Goal: Communication & Community: Ask a question

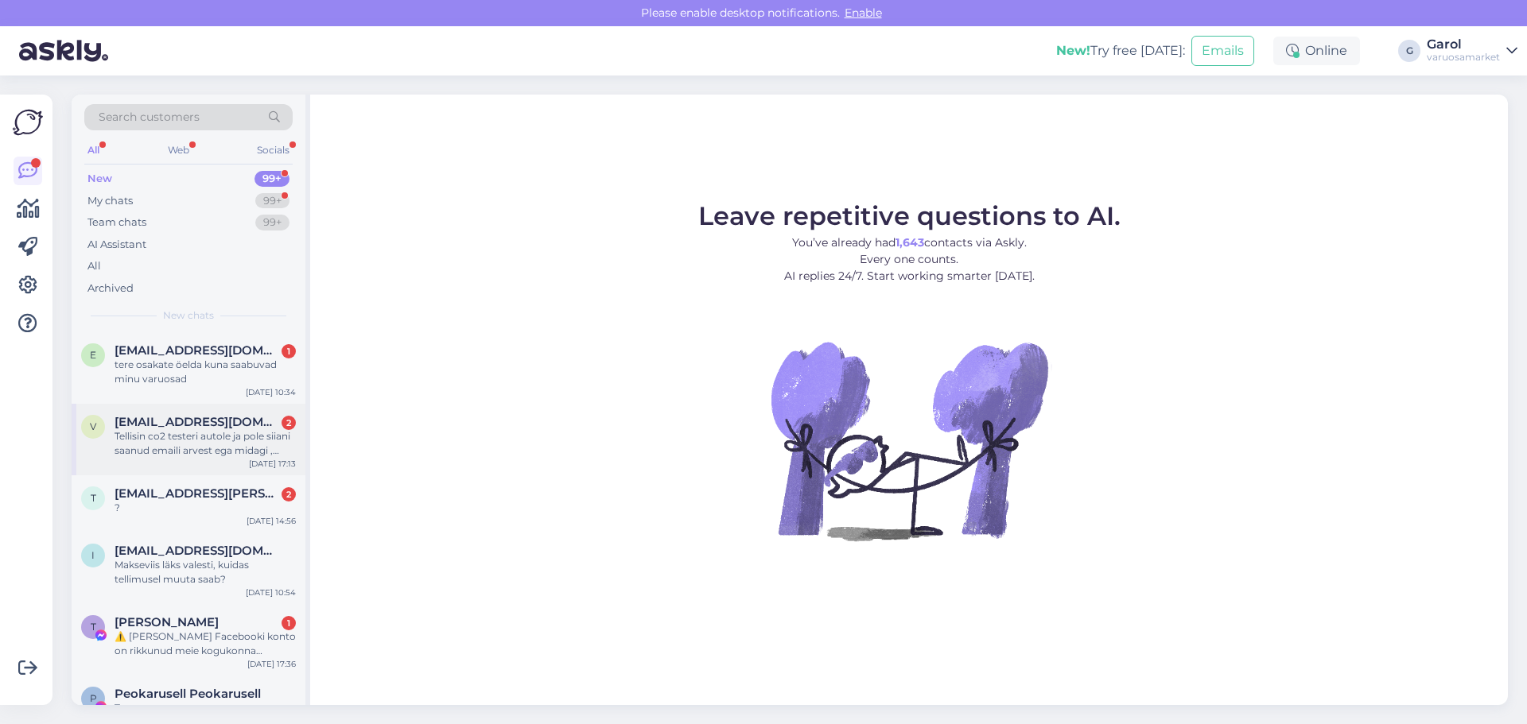
click at [230, 430] on div "Tellisin co2 testeri autole ja pole siiani saanud emaili arvest ega midagi , te…" at bounding box center [204, 443] width 181 height 29
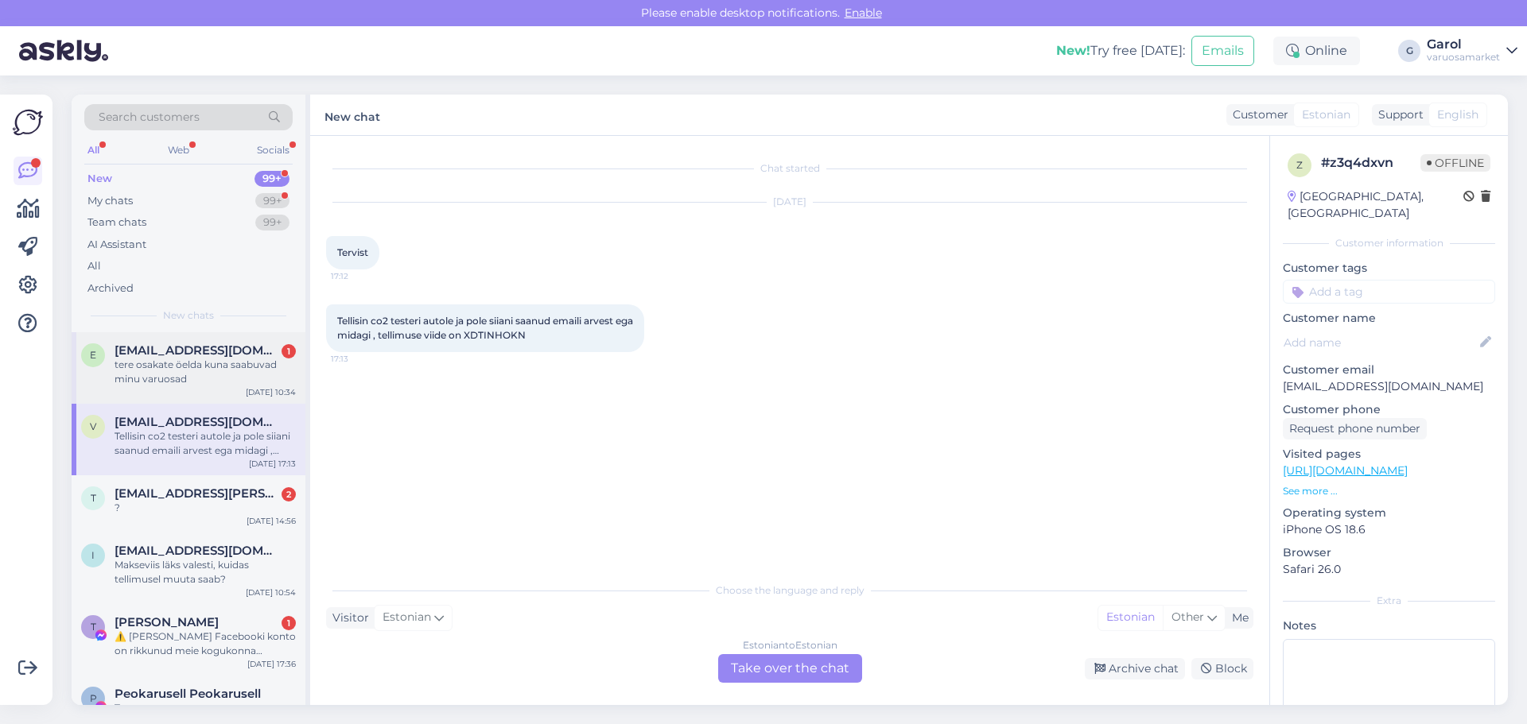
click at [230, 369] on div "tere osakate öelda kuna saabuvad minu varuosad" at bounding box center [204, 372] width 181 height 29
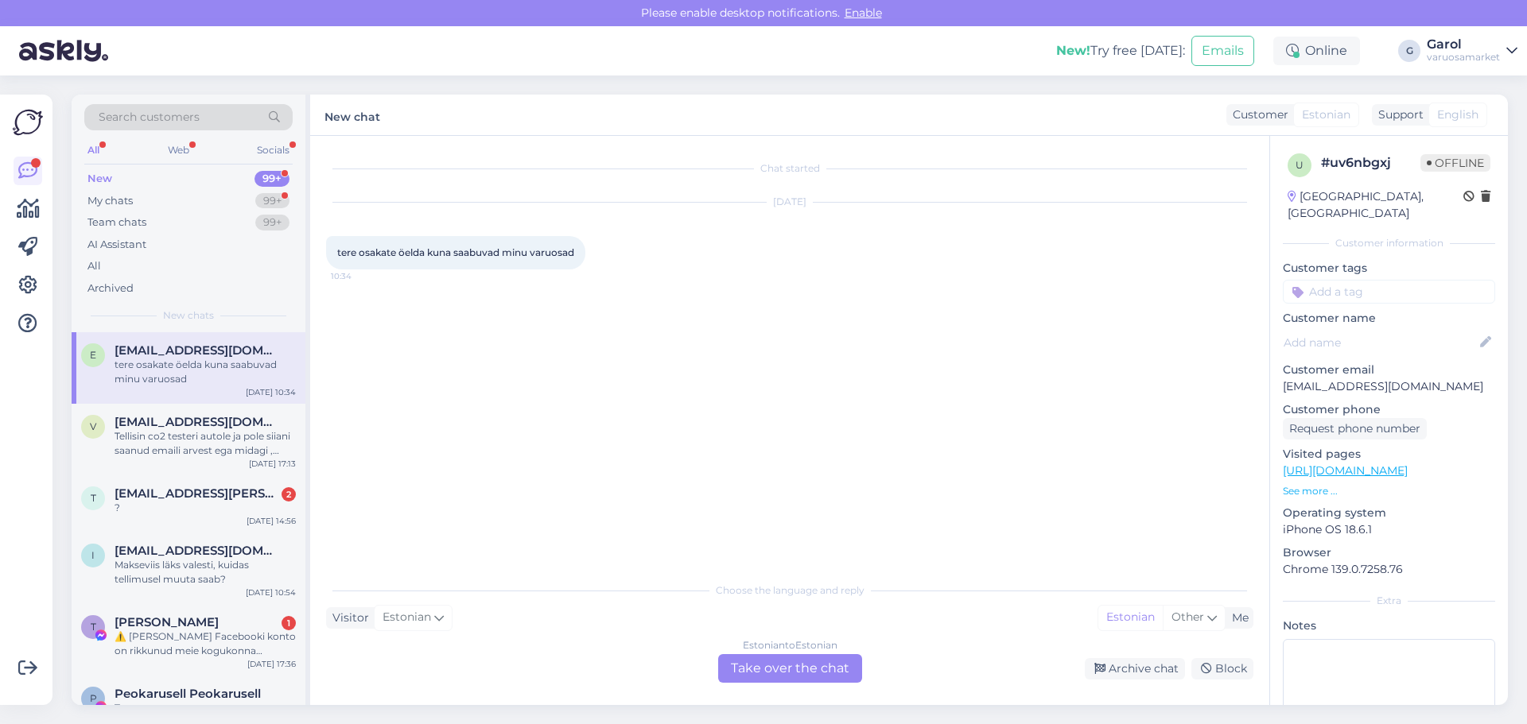
click at [781, 673] on div "Estonian to Estonian Take over the chat" at bounding box center [790, 668] width 144 height 29
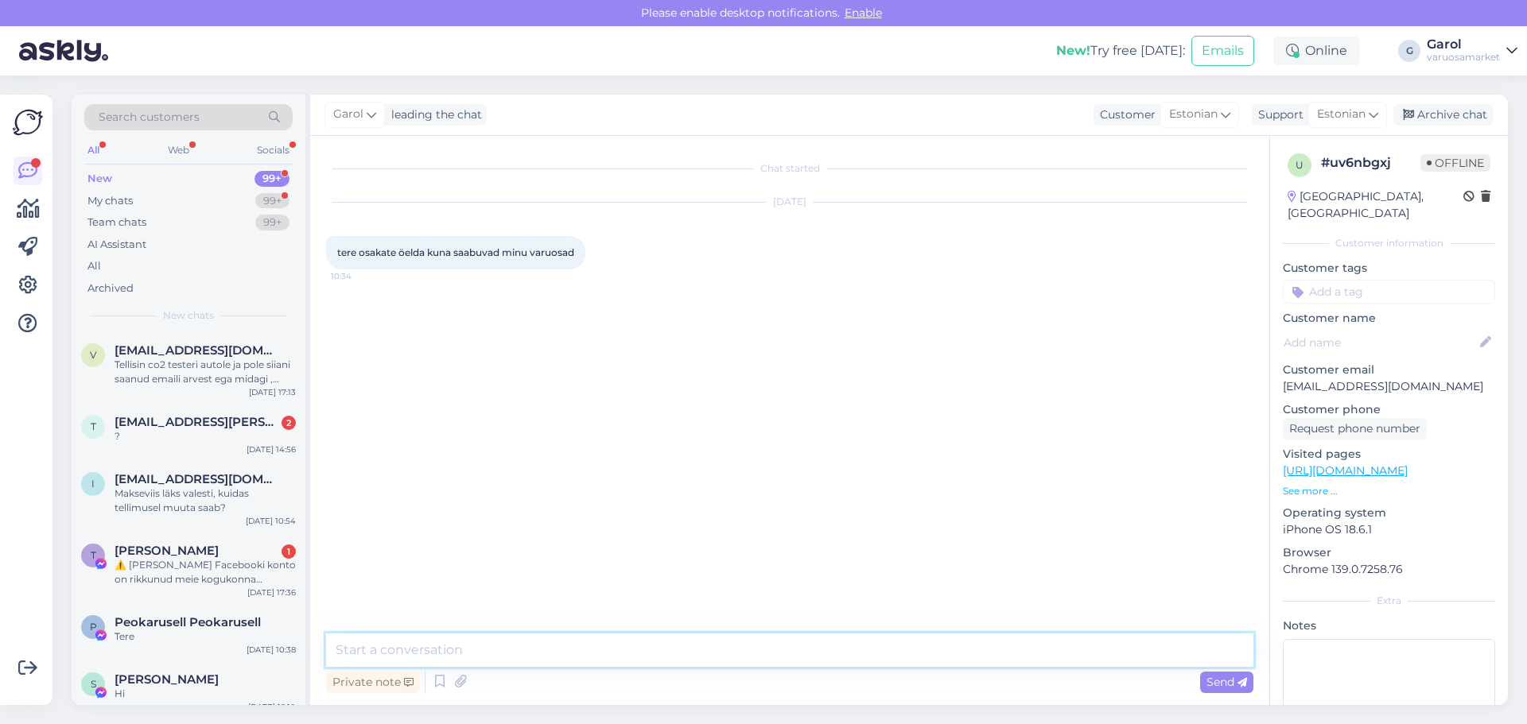
click at [608, 655] on textarea at bounding box center [789, 650] width 927 height 33
type textarea "Tere, üks tellimus saabus [PERSON_NAME] [PERSON_NAME] saabub neljapäeval."
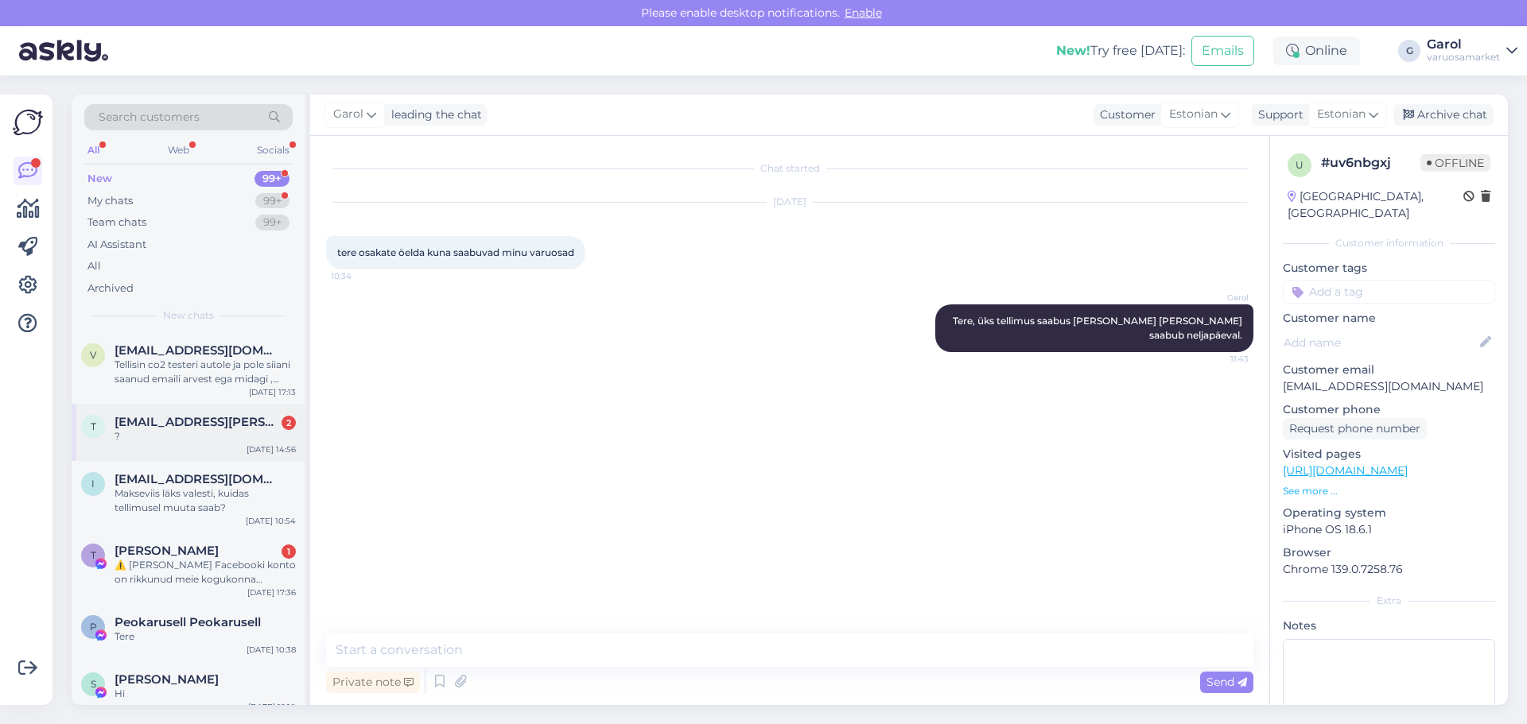
click at [236, 435] on div "?" at bounding box center [204, 436] width 181 height 14
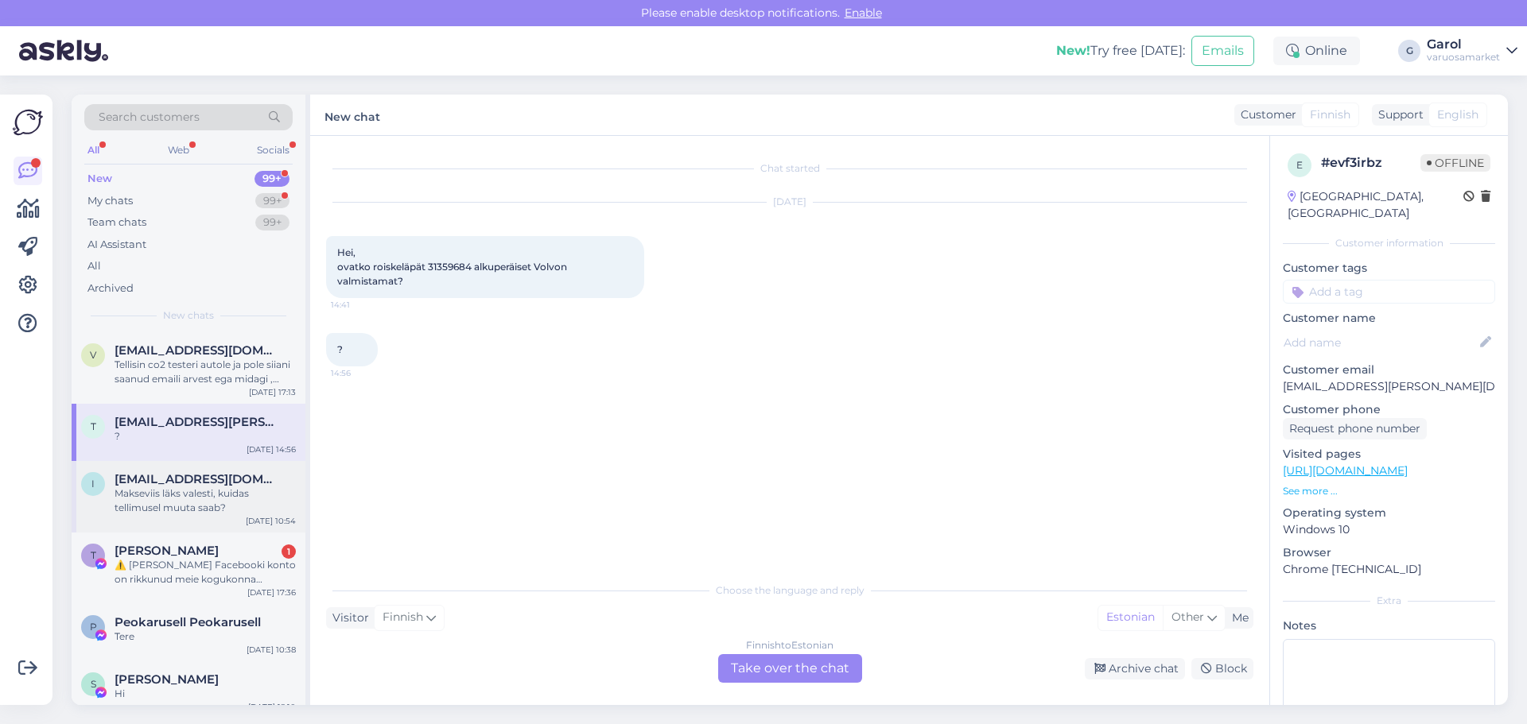
click at [208, 494] on div "Makseviis läks valesti, kuidas tellimusel muuta saab?" at bounding box center [204, 501] width 181 height 29
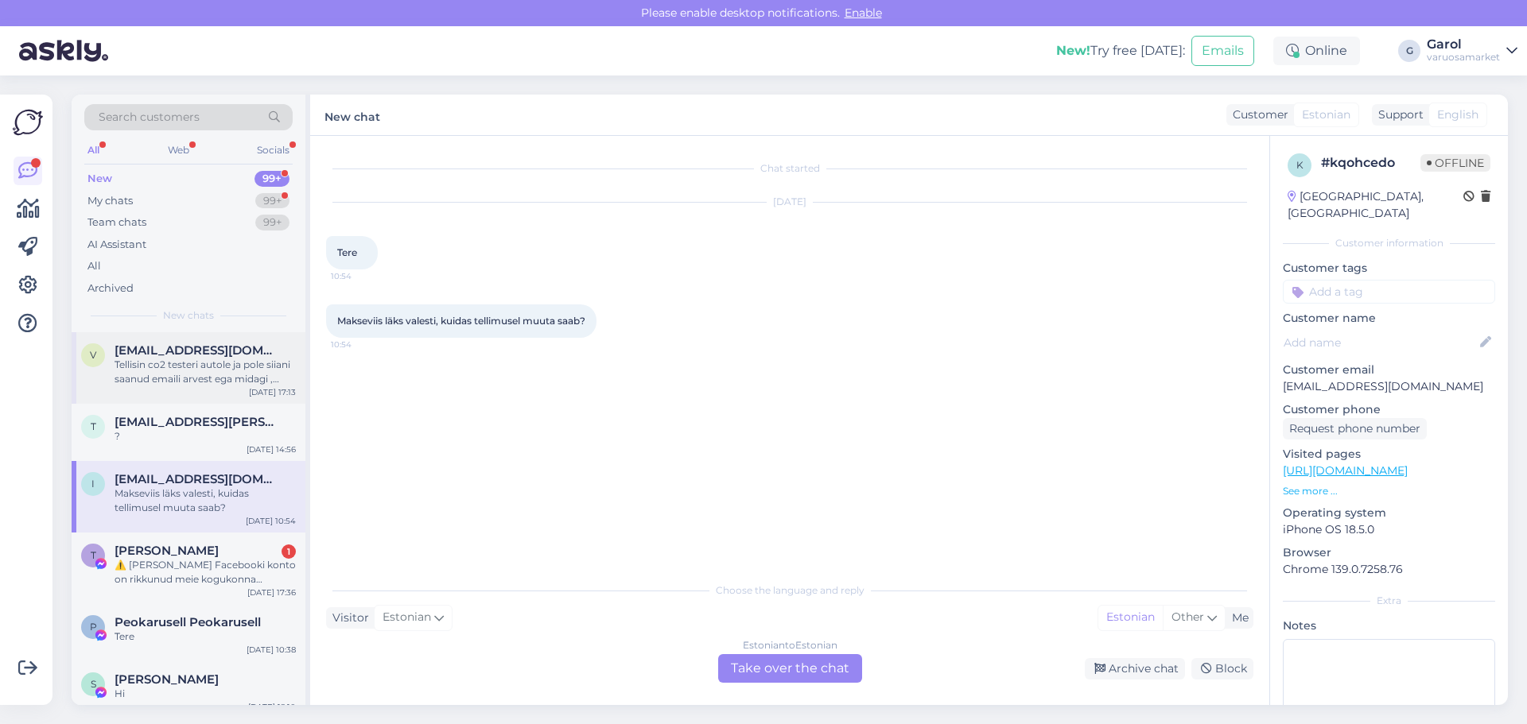
click at [188, 376] on div "Tellisin co2 testeri autole ja pole siiani saanud emaili arvest ega midagi , te…" at bounding box center [204, 372] width 181 height 29
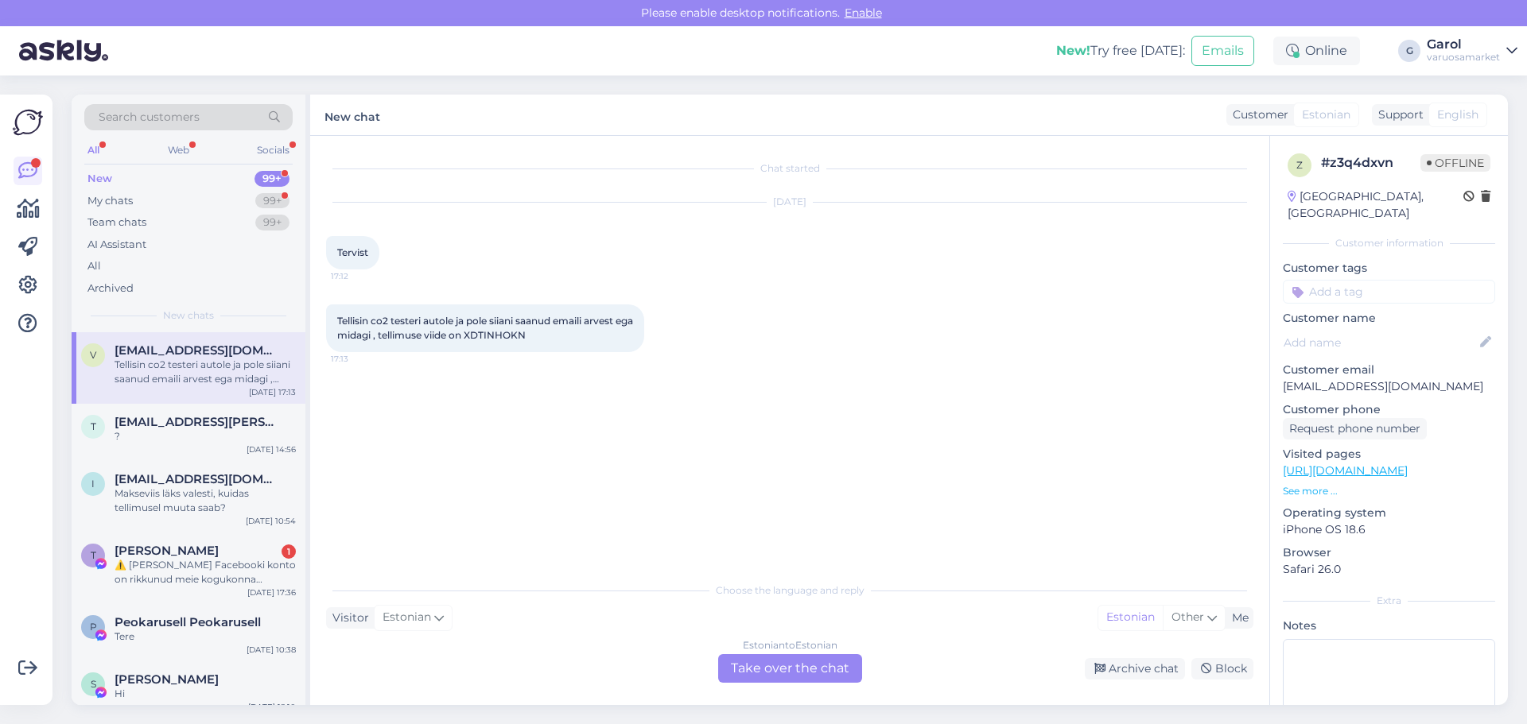
click at [805, 668] on div "Estonian to Estonian Take over the chat" at bounding box center [790, 668] width 144 height 29
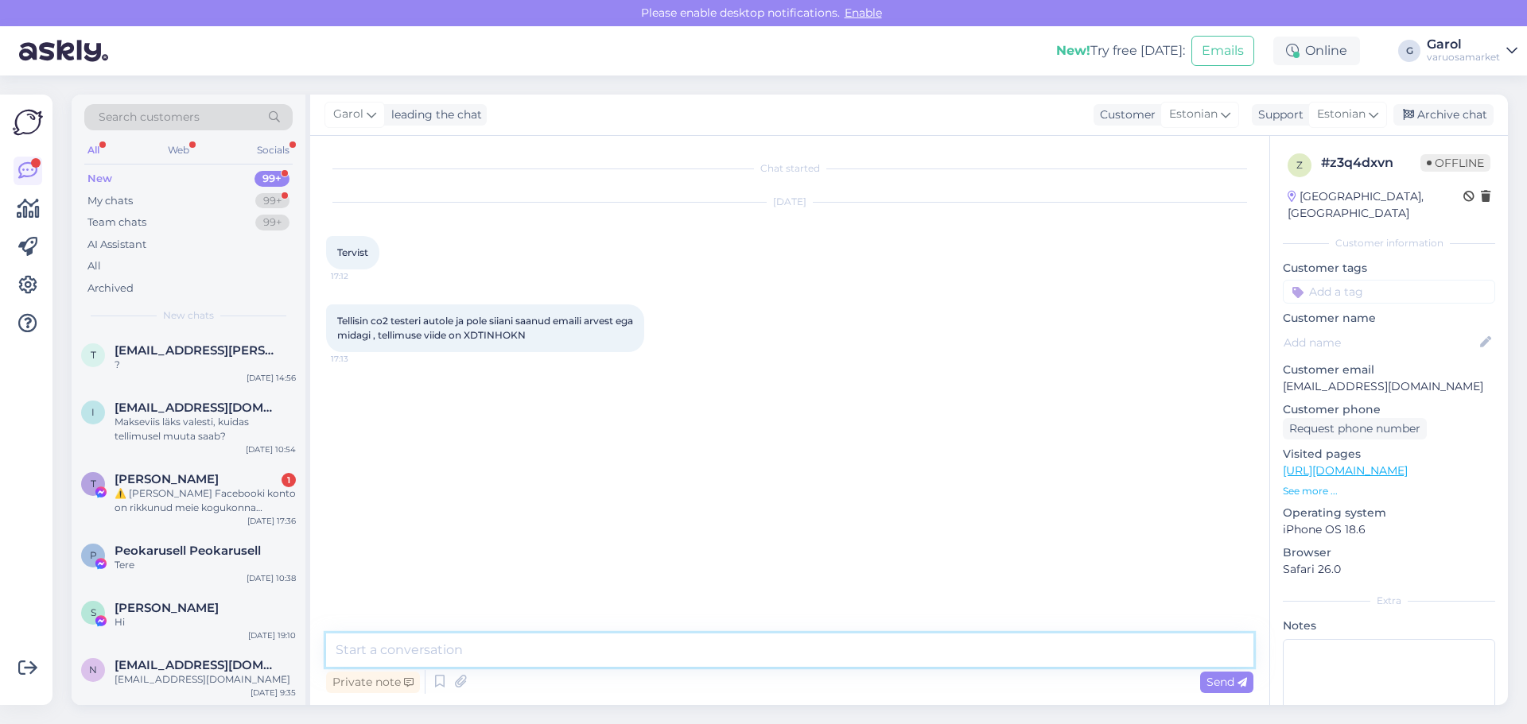
click at [541, 654] on textarea at bounding box center [789, 650] width 927 height 33
type textarea "Tere, [PERSON_NAME] oli laost otsast ja tuleb juurde tehasest alusega. Vabandam…"
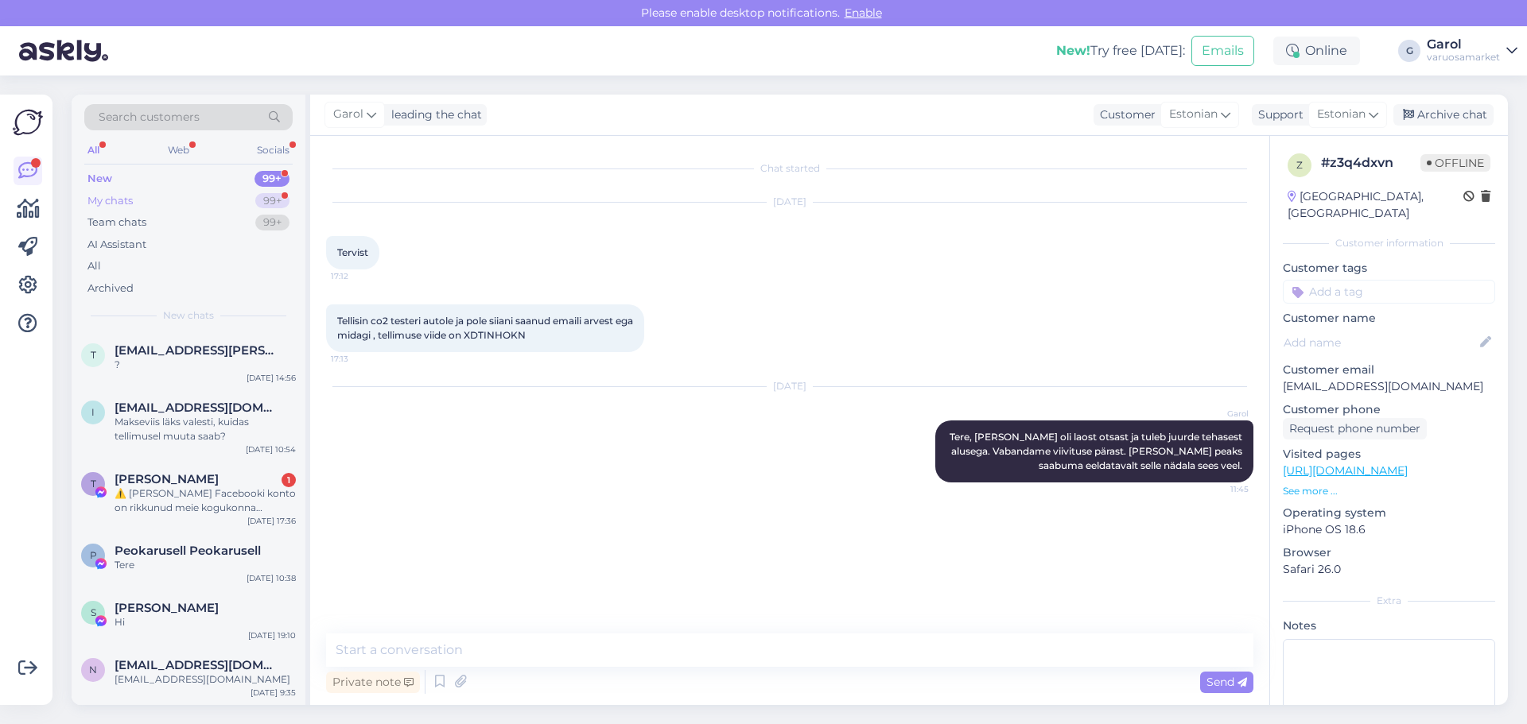
click at [211, 200] on div "My chats 99+" at bounding box center [188, 201] width 208 height 22
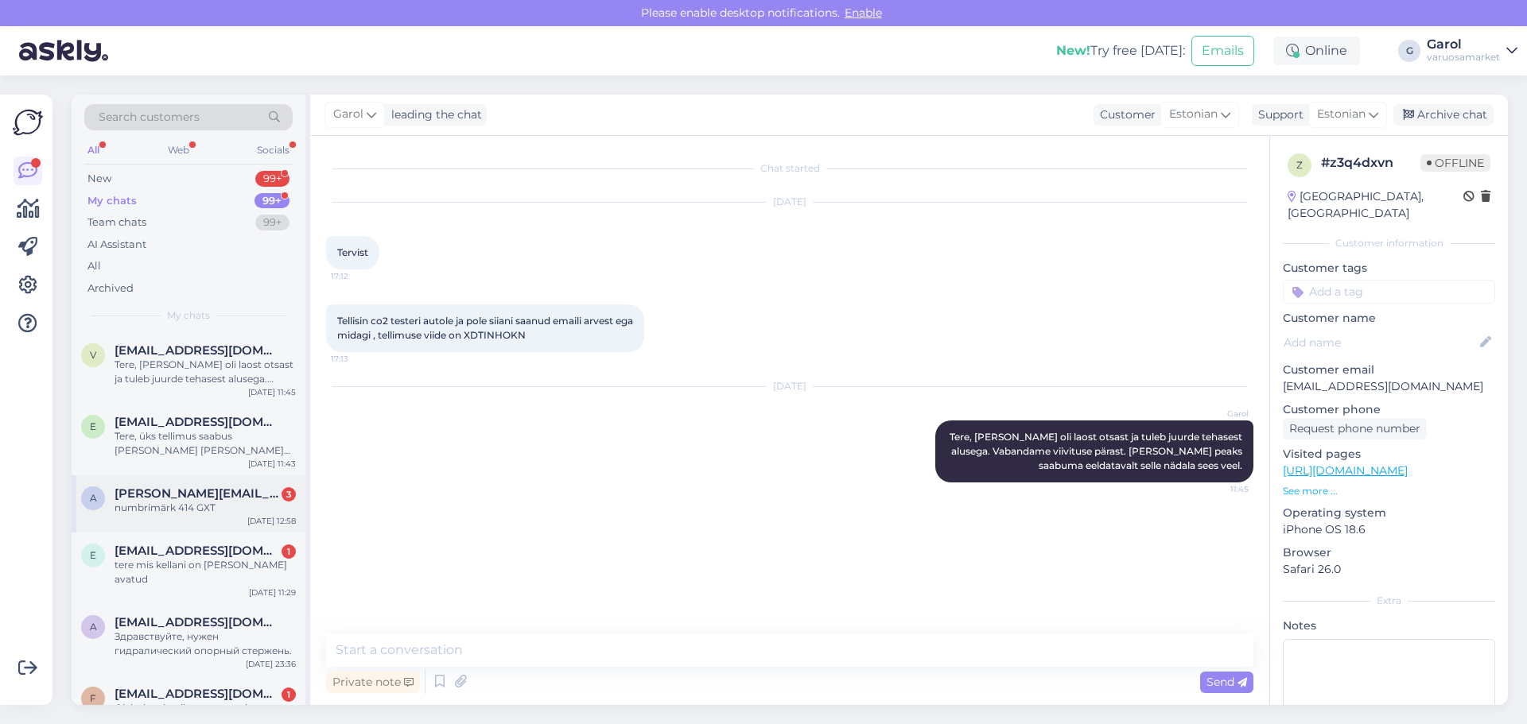
click at [203, 508] on div "numbrimärk 414 GXT" at bounding box center [204, 508] width 181 height 14
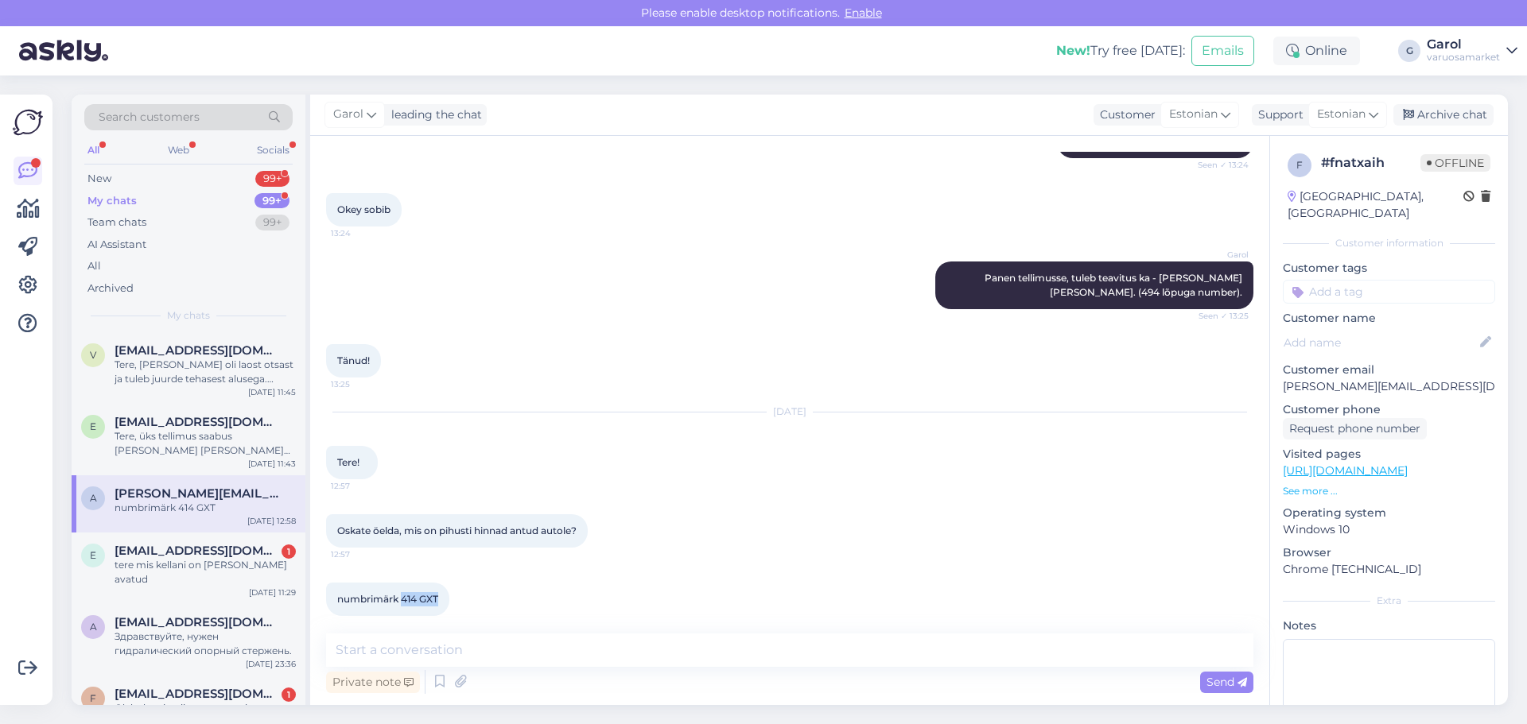
drag, startPoint x: 401, startPoint y: 588, endPoint x: 437, endPoint y: 589, distance: 36.6
click at [437, 593] on span "numbrimärk 414 GXT" at bounding box center [387, 599] width 101 height 12
copy span "414 GXT"
click at [564, 659] on textarea at bounding box center [789, 650] width 927 height 33
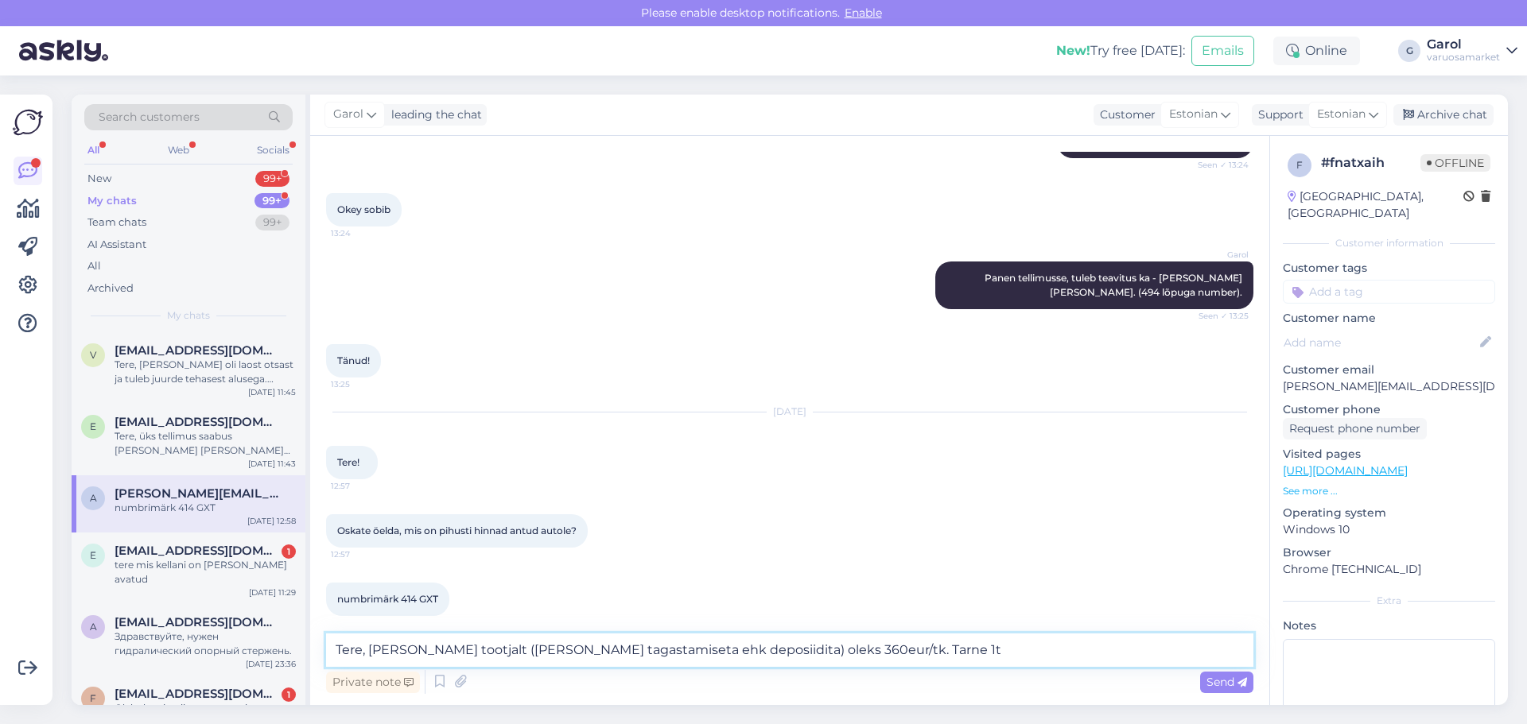
type textarea "Tere, [PERSON_NAME] tootjalt ([PERSON_NAME] tagastamiseta ehk deposiidita) olek…"
